Goal: Register for event/course

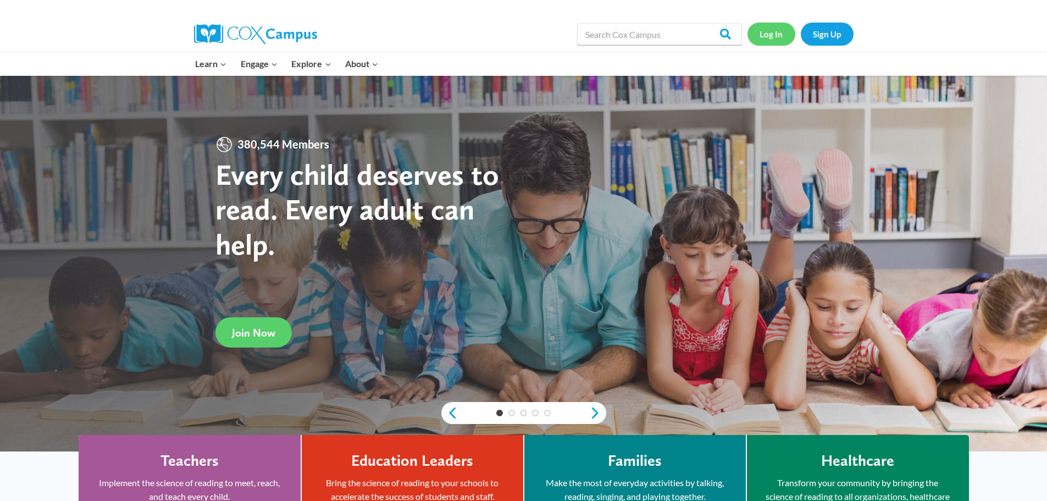
click at [773, 36] on link "Log In" at bounding box center [771, 34] width 48 height 23
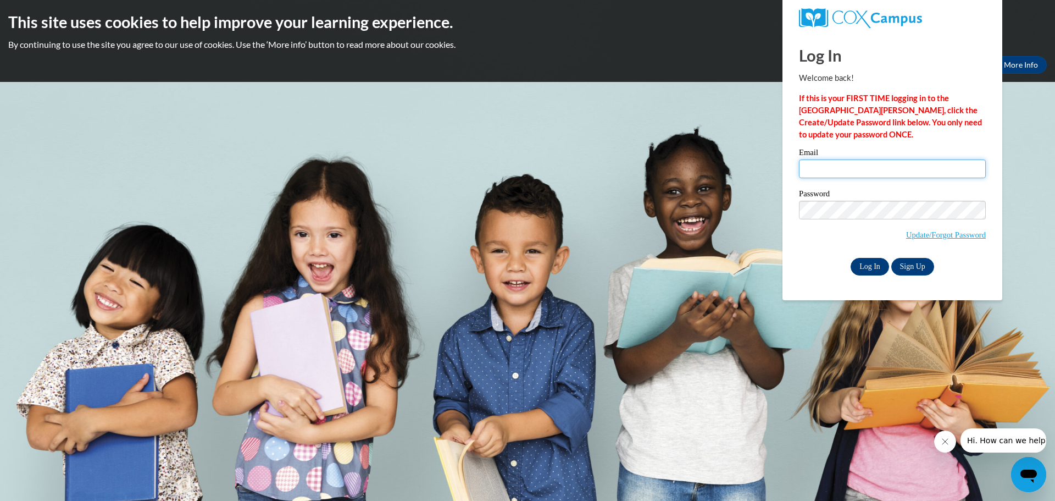
type input "bdillenburg@clintonville.k12.wi.us"
click at [881, 265] on input "Log In" at bounding box center [870, 267] width 38 height 18
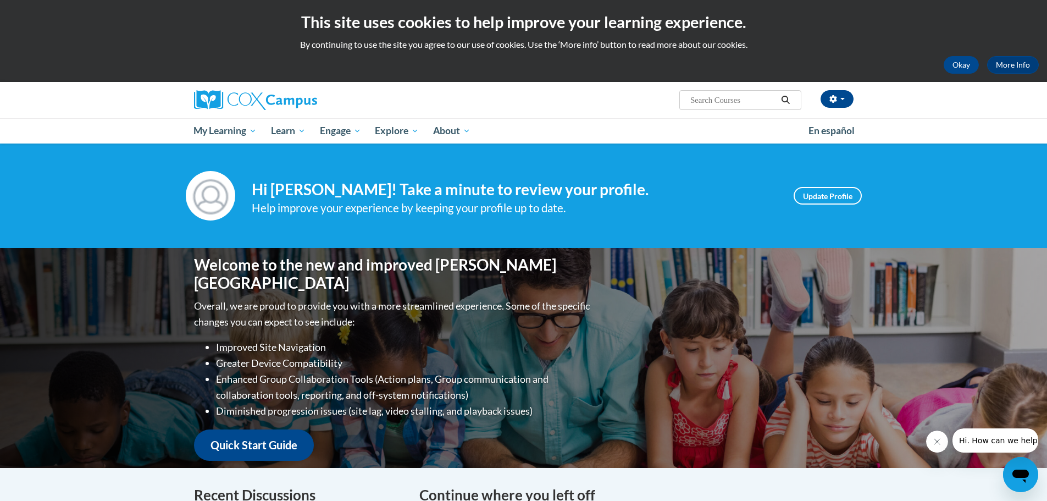
click at [738, 105] on input "Search..." at bounding box center [733, 99] width 88 height 13
type input "systemic and explicit intruction"
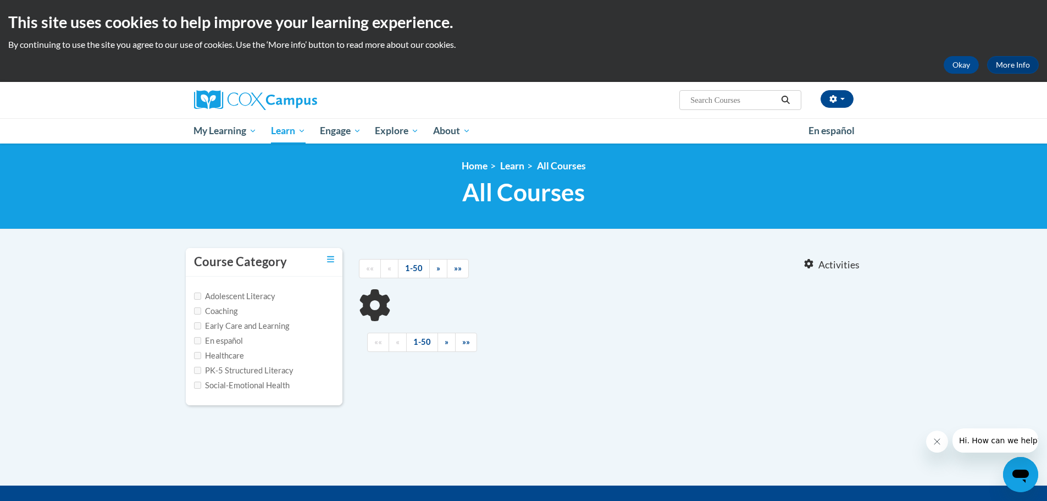
type input "systemic and explicit intruction"
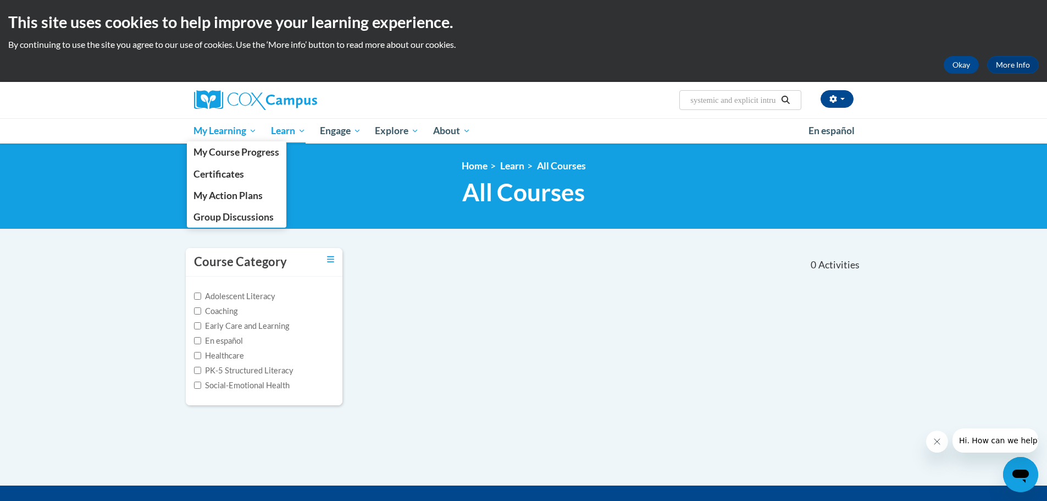
click at [246, 139] on link "My Learning" at bounding box center [225, 130] width 77 height 25
click at [240, 152] on span "My Course Progress" at bounding box center [236, 152] width 86 height 12
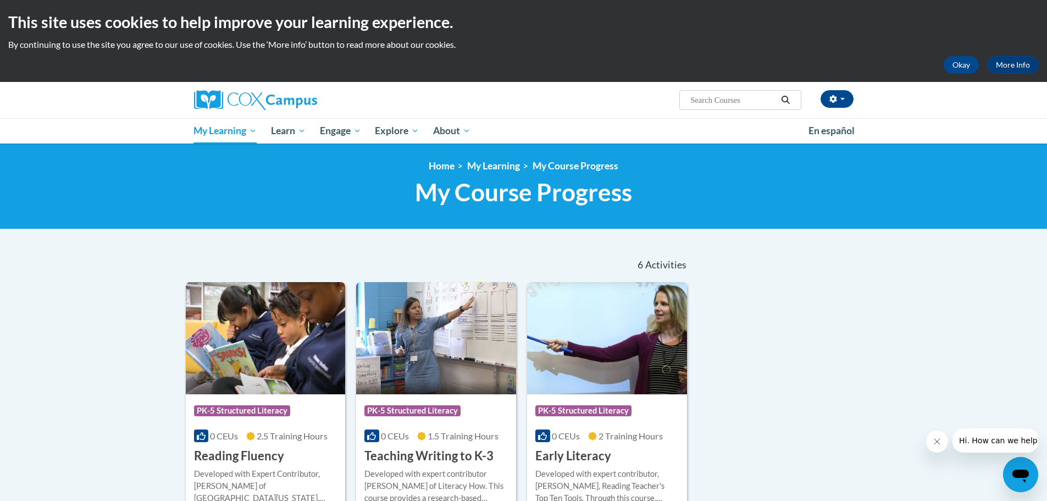
click at [707, 101] on input "Search..." at bounding box center [733, 99] width 88 height 13
type input "PK-5 structured Literacy"
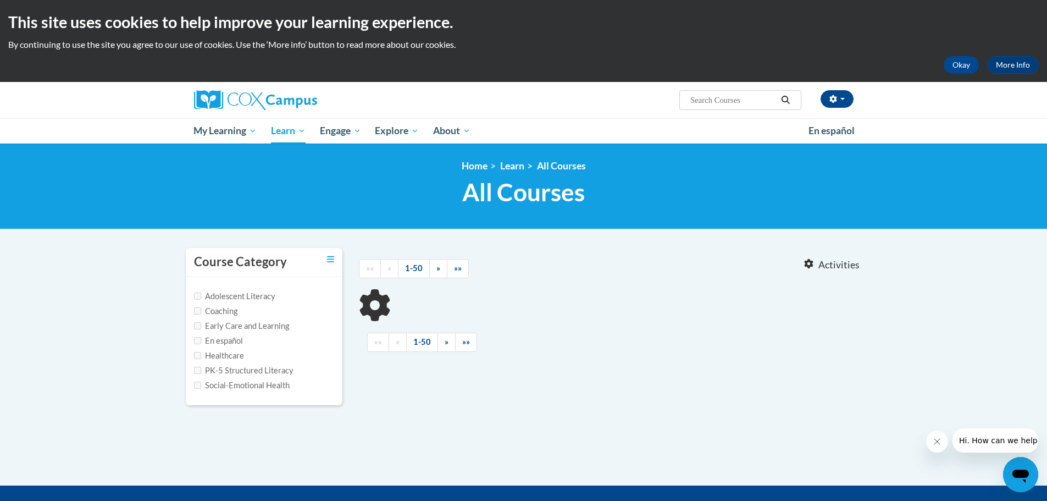
type input "PK-5 structured Literacy"
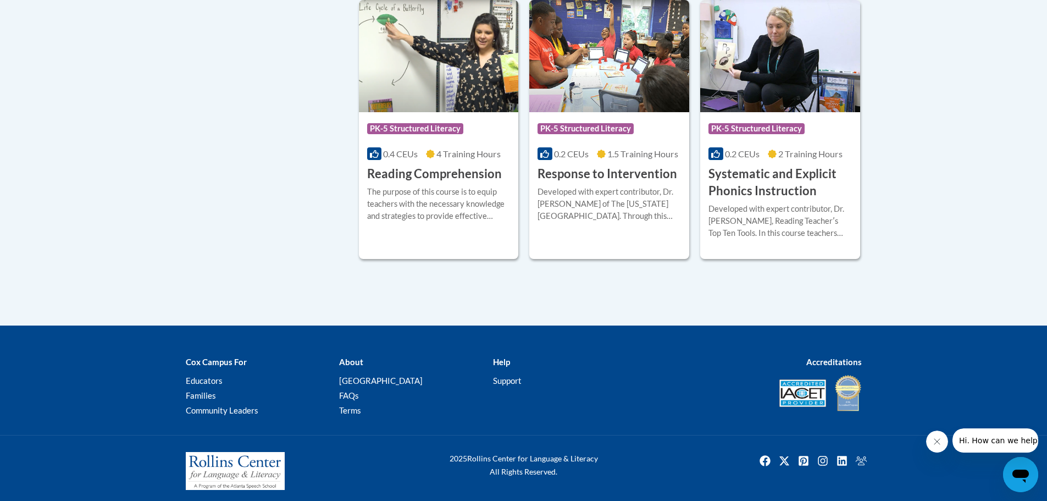
scroll to position [585, 0]
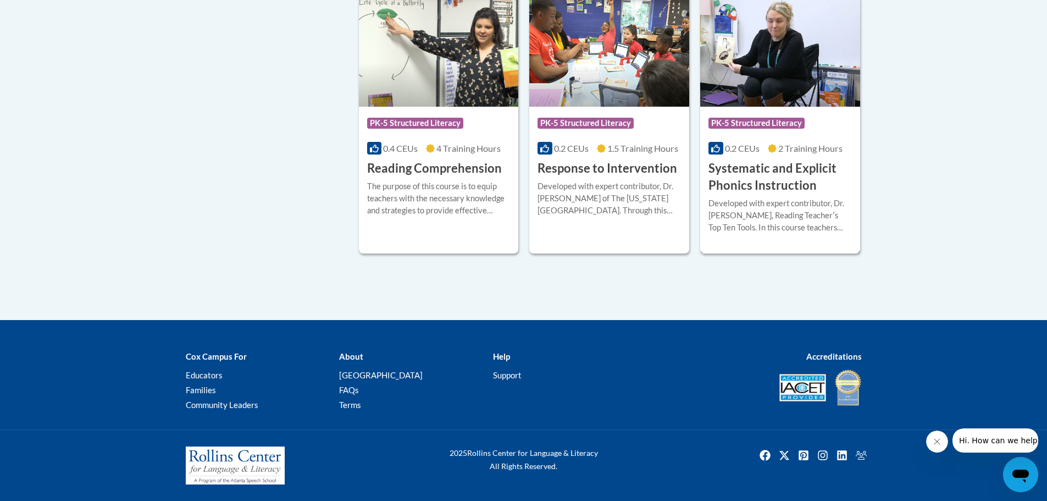
click at [778, 195] on div "More Info Enroll Developed with expert contributor, Dr. Deborah Glaser, Reading…" at bounding box center [780, 222] width 160 height 56
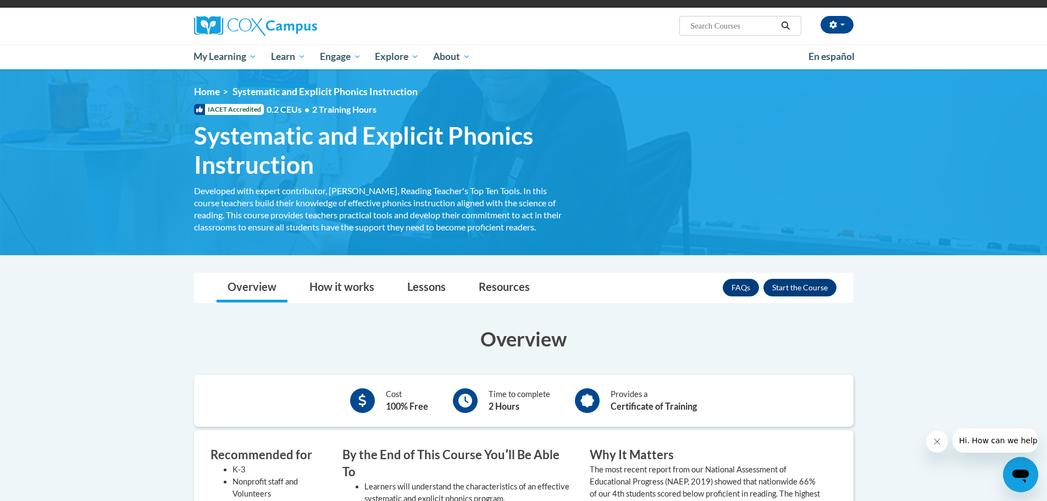
scroll to position [165, 0]
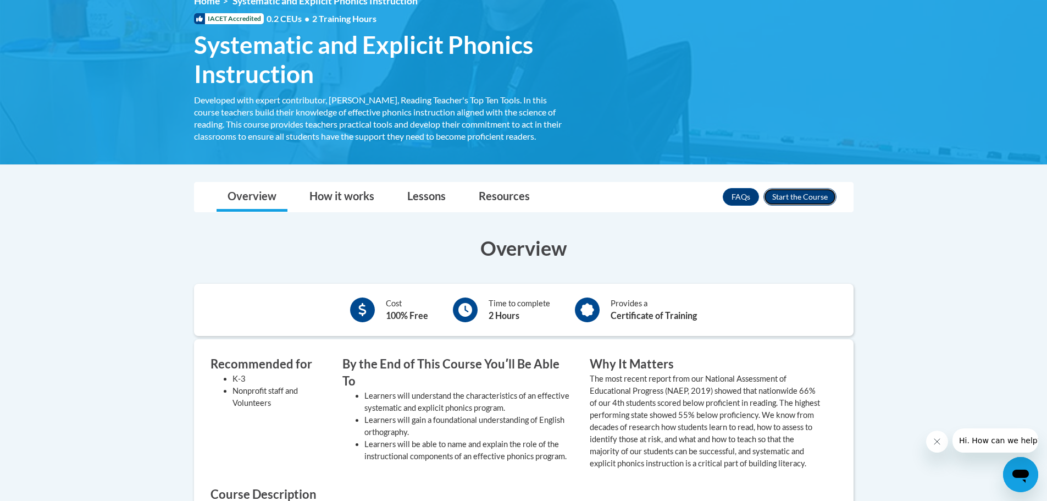
click at [811, 199] on button "Enroll" at bounding box center [799, 197] width 73 height 18
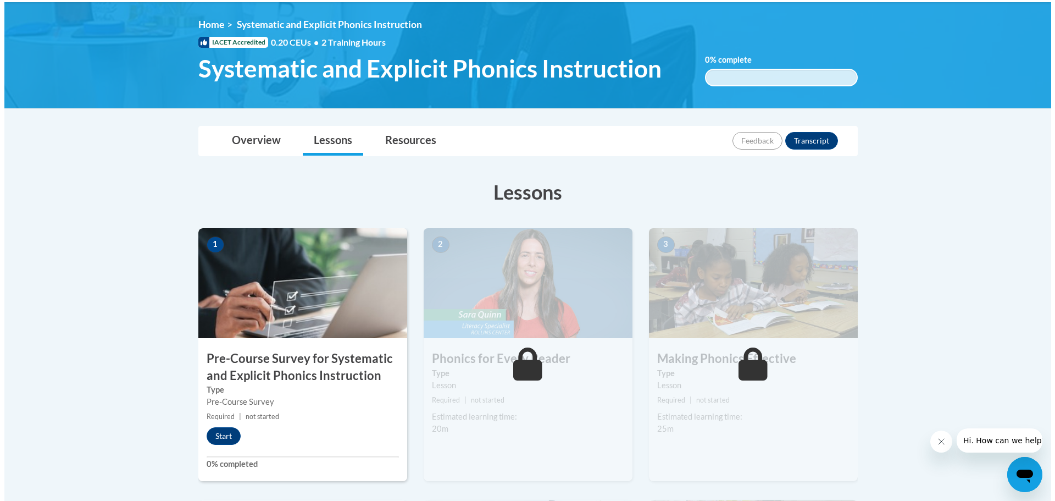
scroll to position [165, 0]
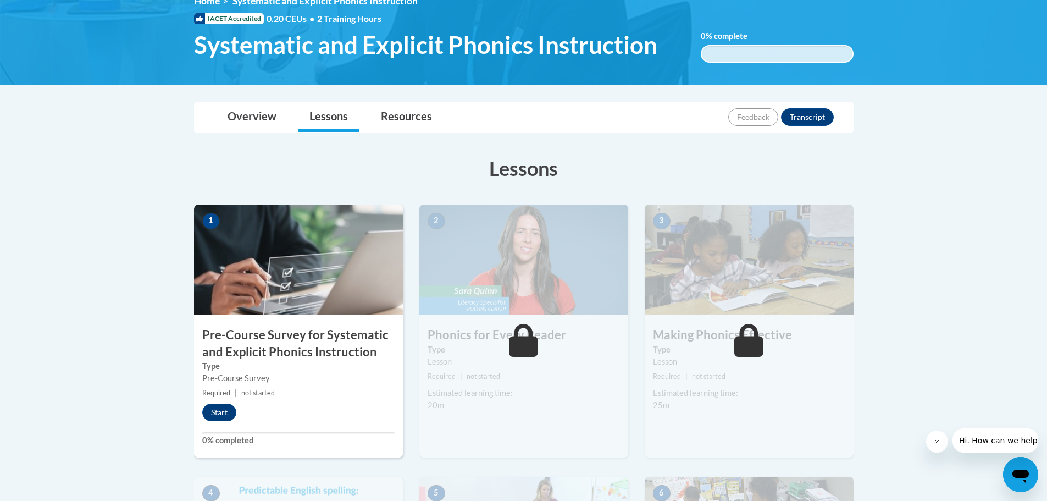
click at [274, 273] on img at bounding box center [298, 259] width 209 height 110
click at [227, 408] on button "Start" at bounding box center [219, 412] width 34 height 18
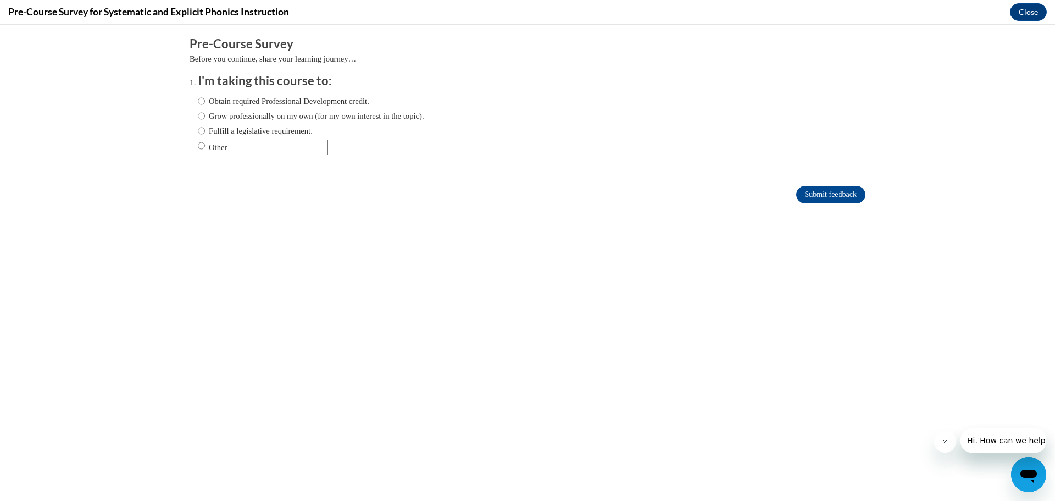
scroll to position [0, 0]
click at [198, 133] on input "Fulfill a legislative requirement." at bounding box center [201, 131] width 7 height 12
radio input "true"
click at [820, 198] on input "Submit feedback" at bounding box center [830, 195] width 69 height 18
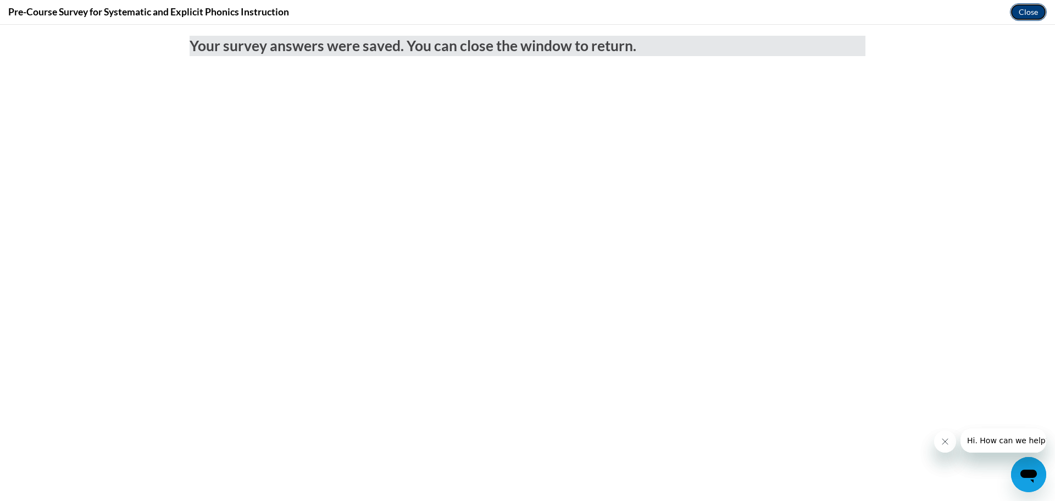
click at [1028, 12] on button "Close" at bounding box center [1028, 12] width 37 height 18
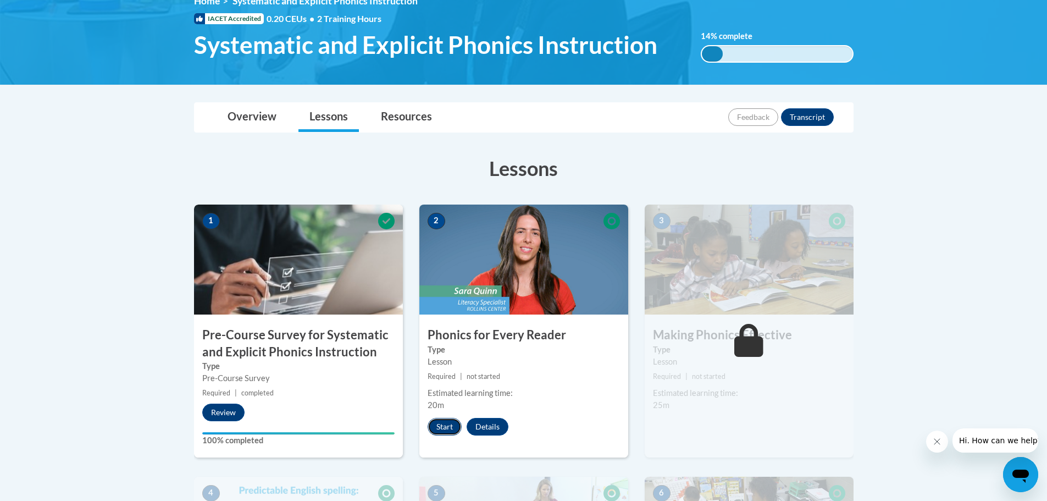
click at [450, 431] on button "Start" at bounding box center [445, 427] width 34 height 18
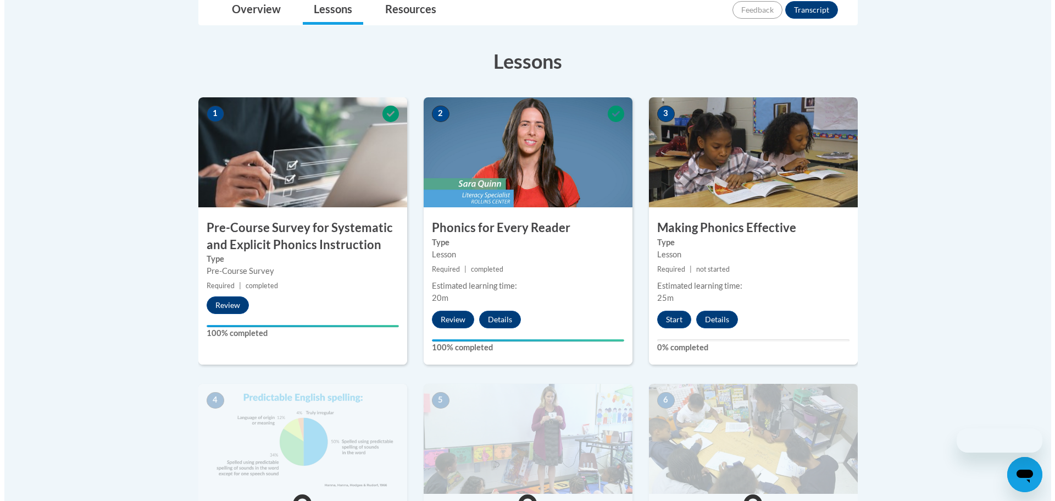
scroll to position [275, 0]
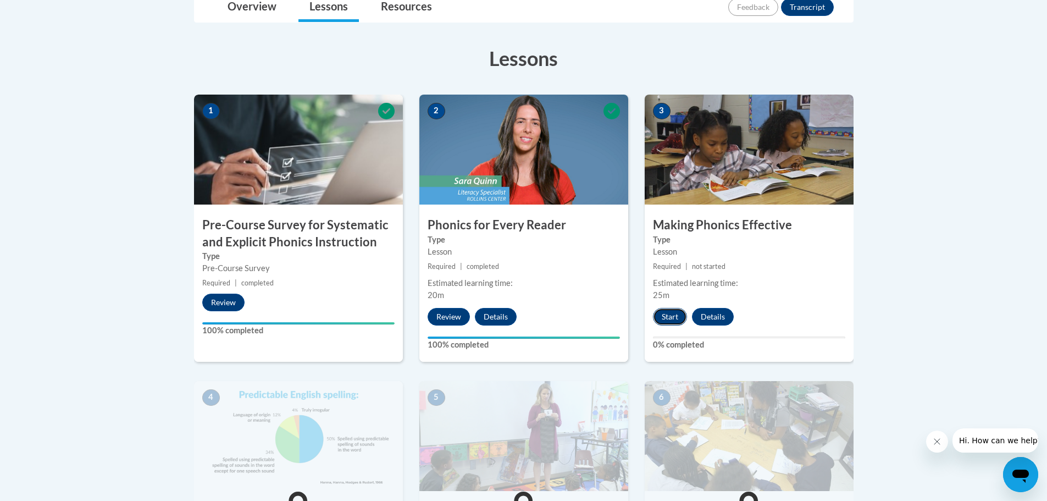
click at [674, 315] on button "Start" at bounding box center [670, 317] width 34 height 18
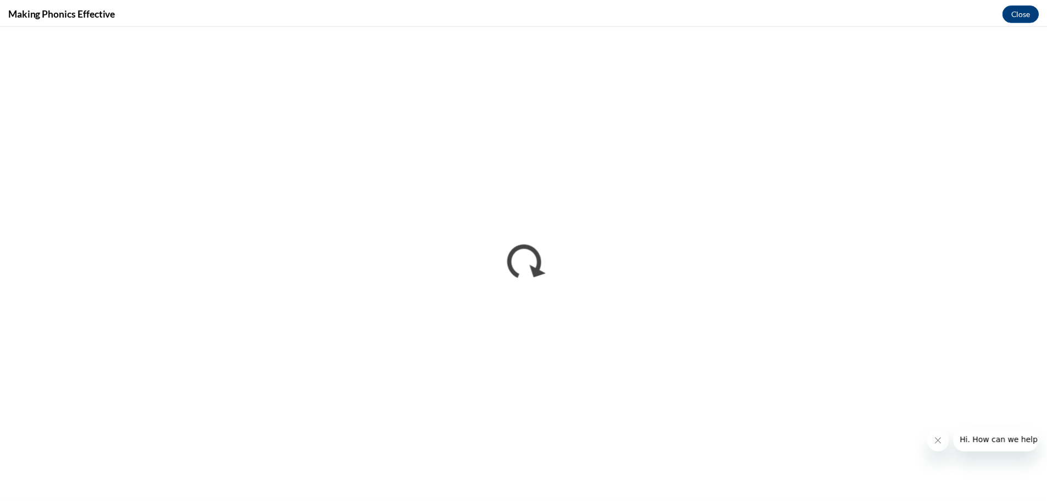
scroll to position [0, 0]
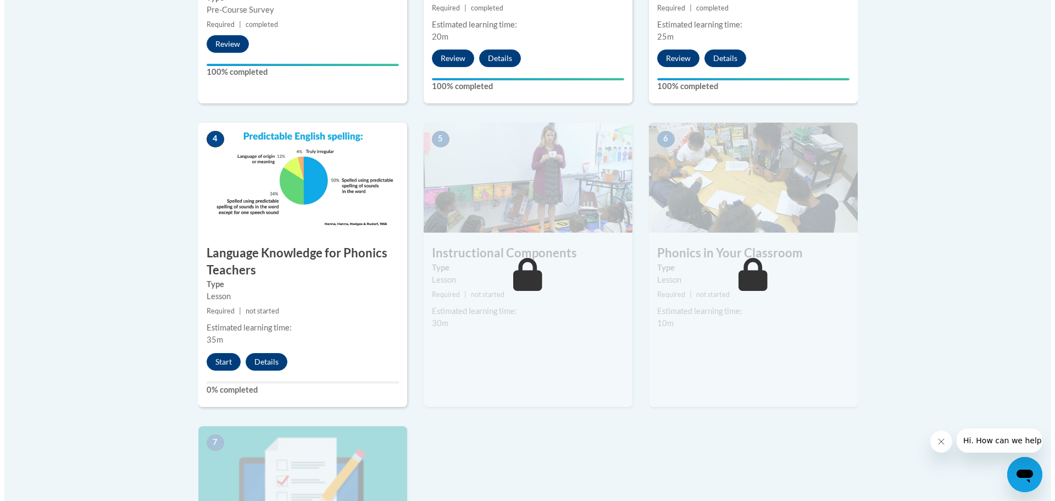
scroll to position [550, 0]
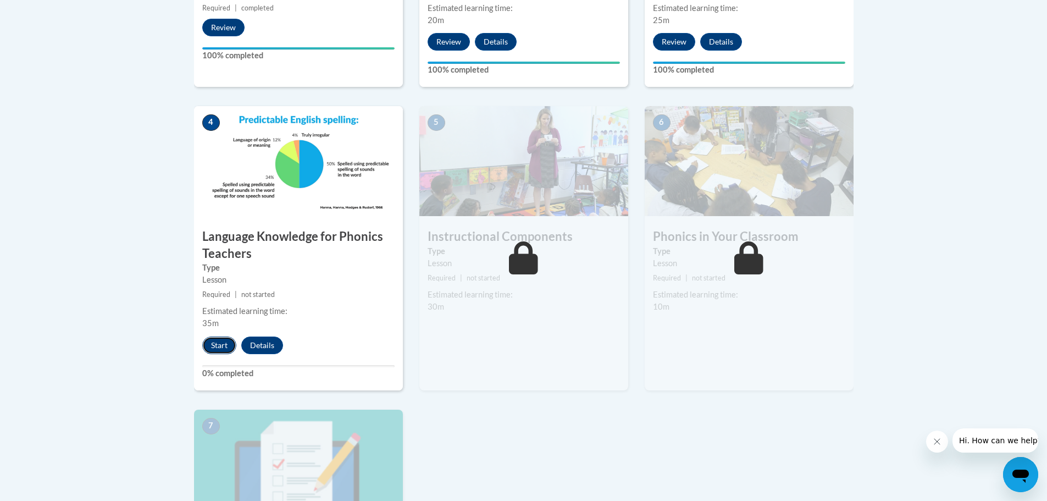
click at [223, 347] on button "Start" at bounding box center [219, 345] width 34 height 18
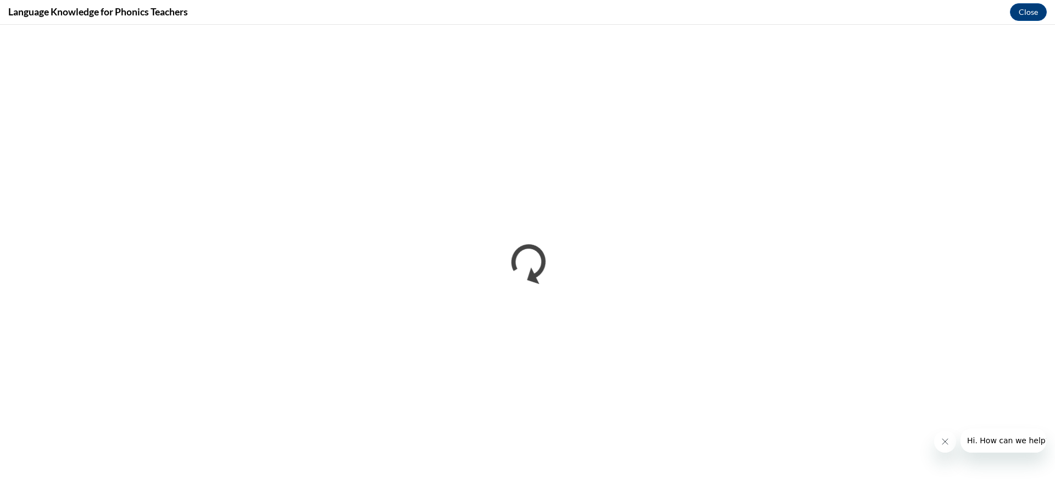
scroll to position [0, 0]
